Goal: Find specific page/section: Find specific page/section

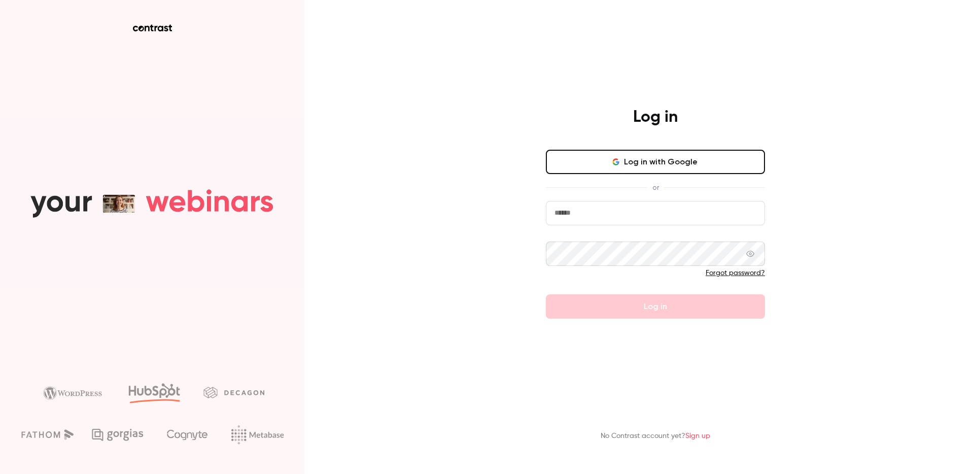
click at [591, 167] on button "Log in with Google" at bounding box center [655, 162] width 219 height 24
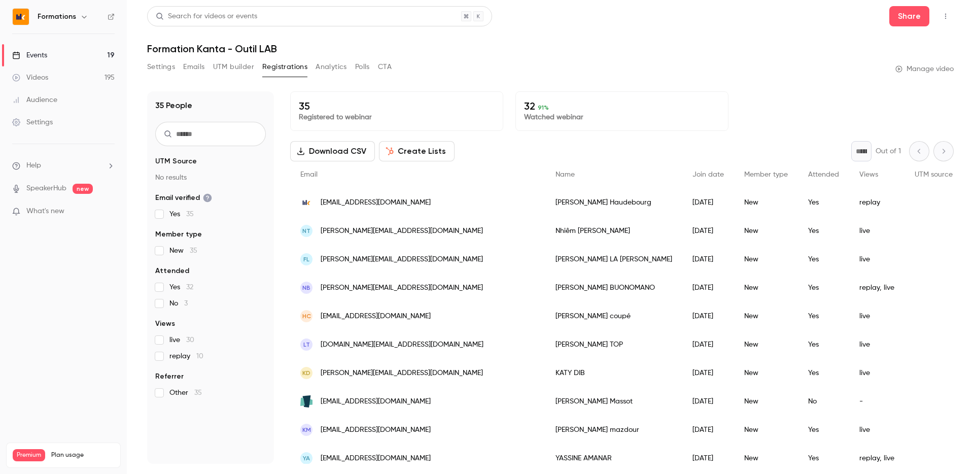
click at [97, 50] on link "Events 19" at bounding box center [63, 55] width 127 height 22
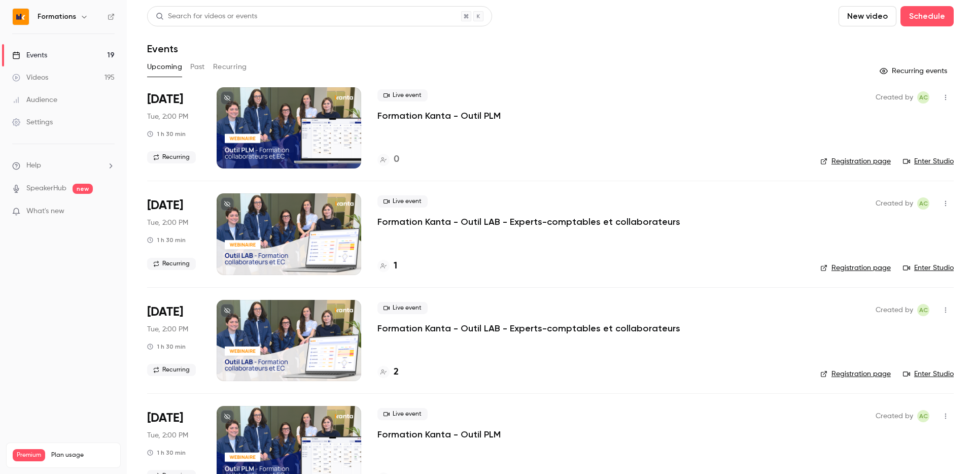
click at [510, 262] on div "1" at bounding box center [590, 266] width 427 height 14
